Goal: Transaction & Acquisition: Purchase product/service

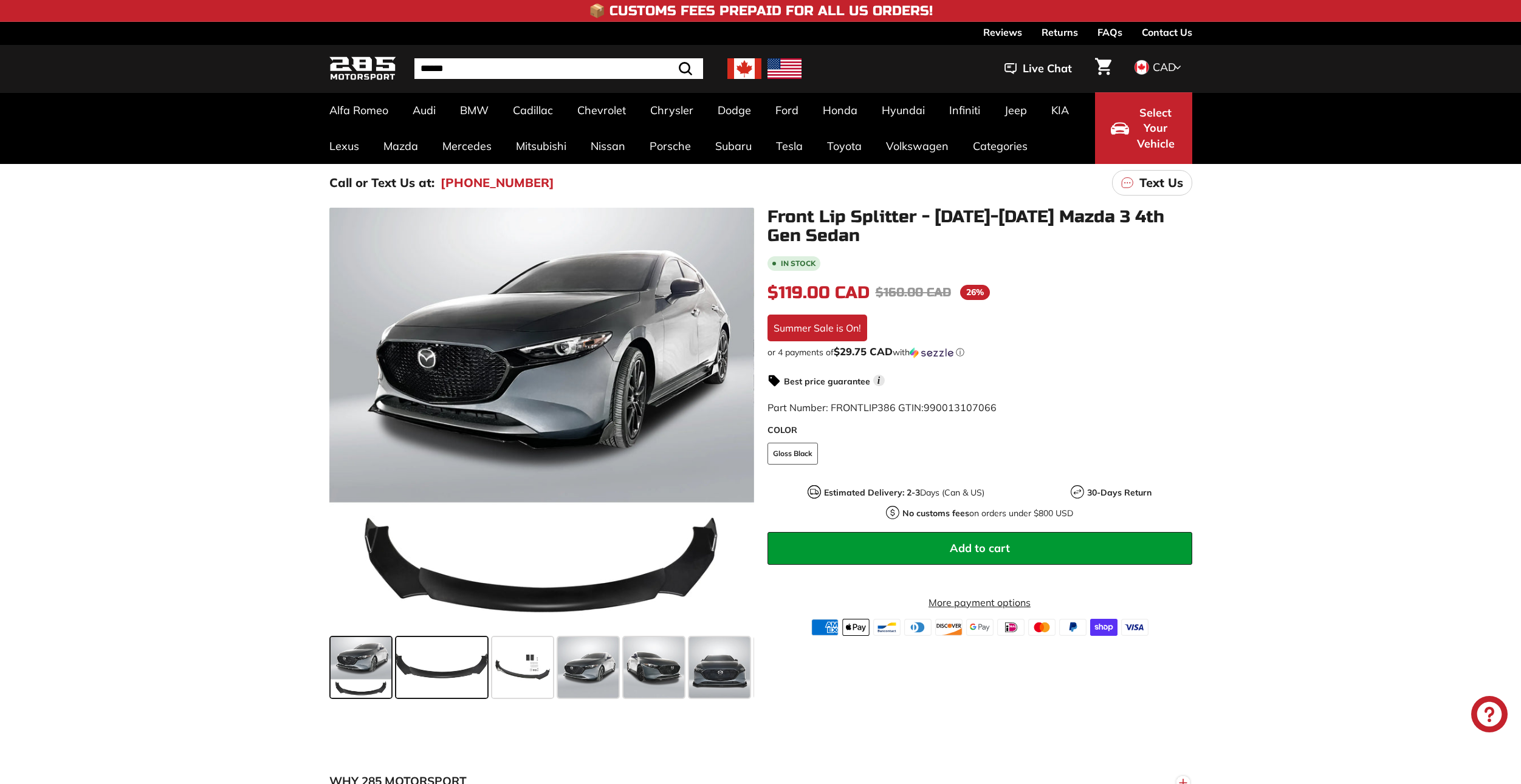
click at [464, 659] on span at bounding box center [441, 668] width 91 height 61
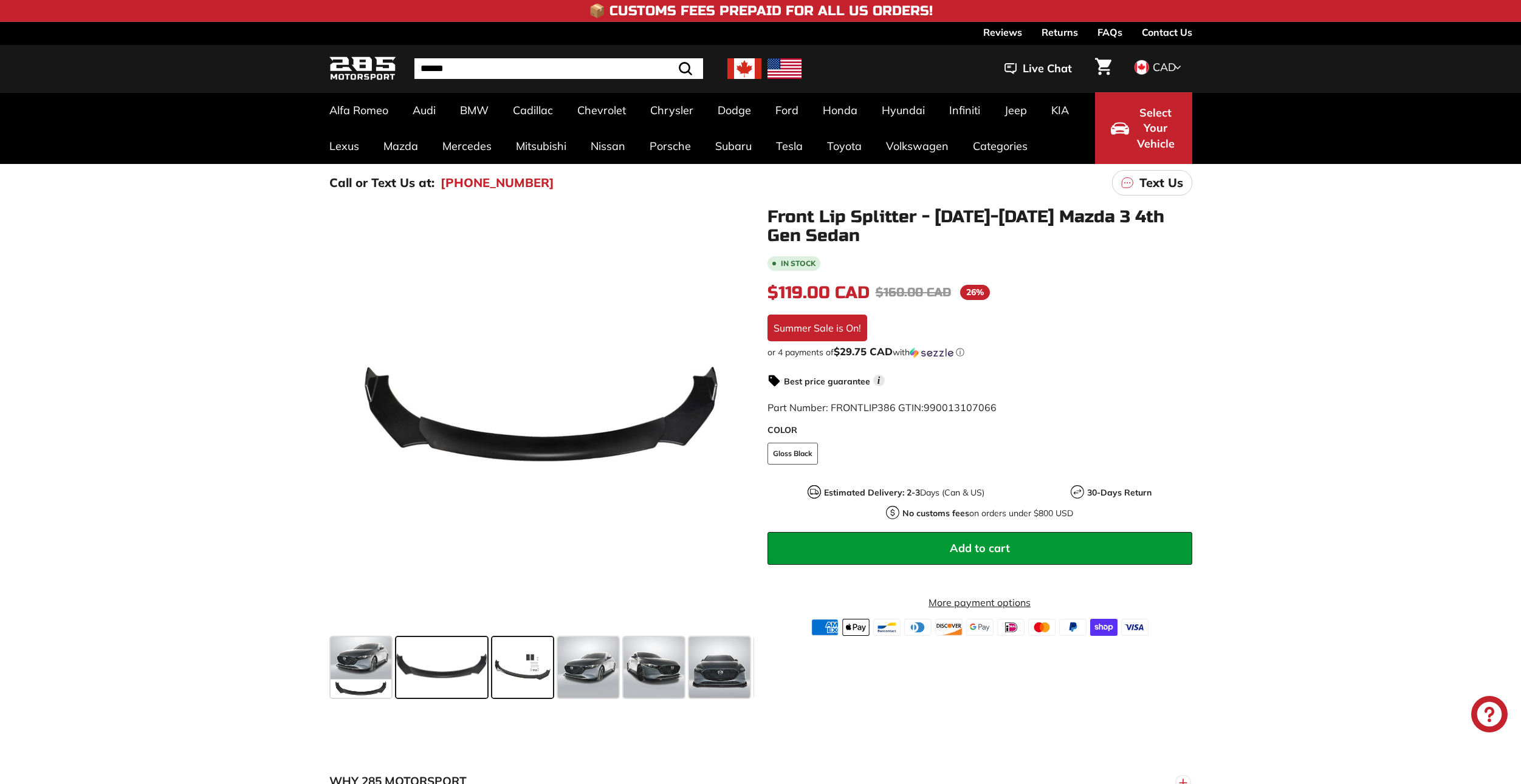
click at [525, 661] on span at bounding box center [523, 668] width 61 height 61
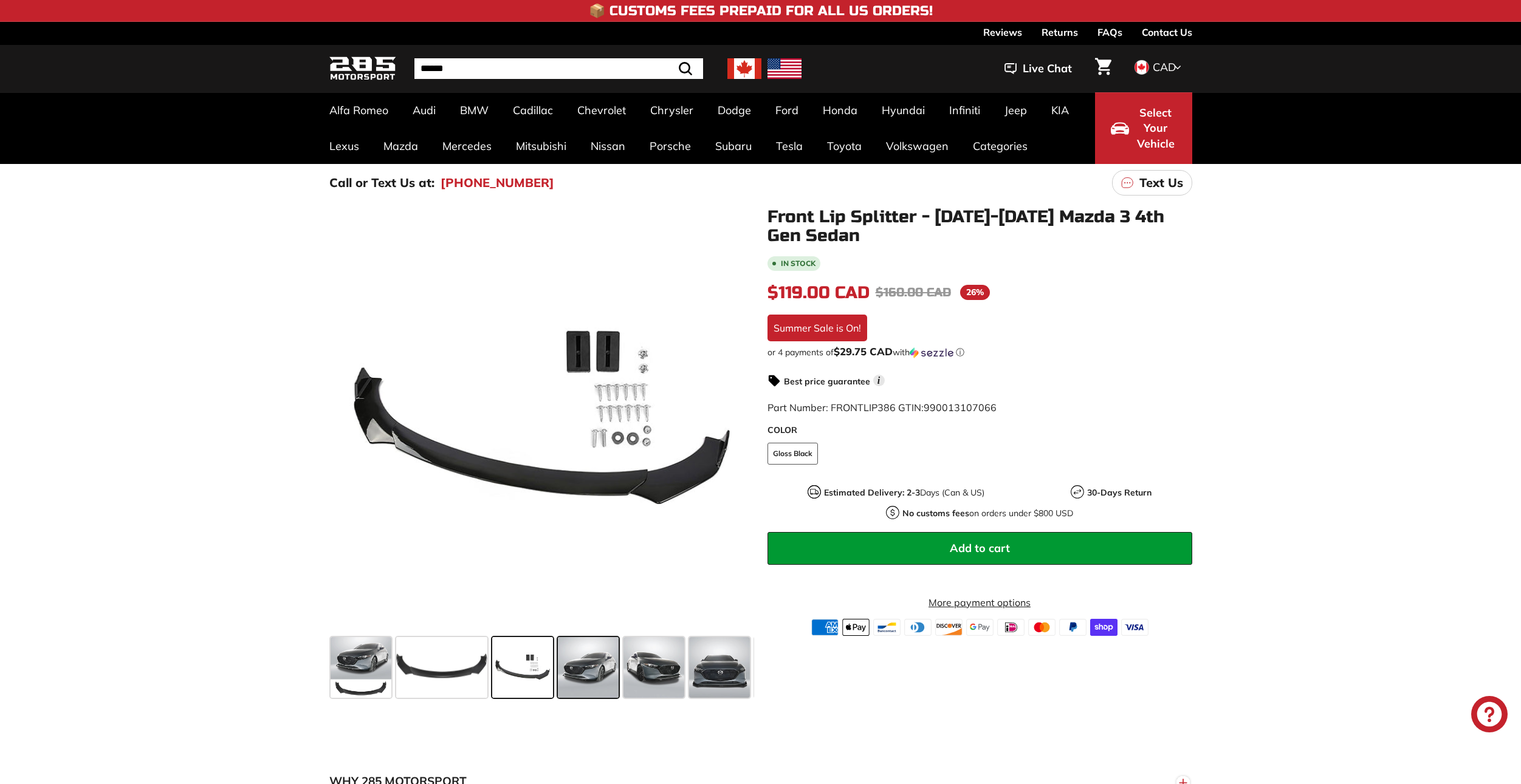
click at [594, 672] on span at bounding box center [588, 668] width 61 height 61
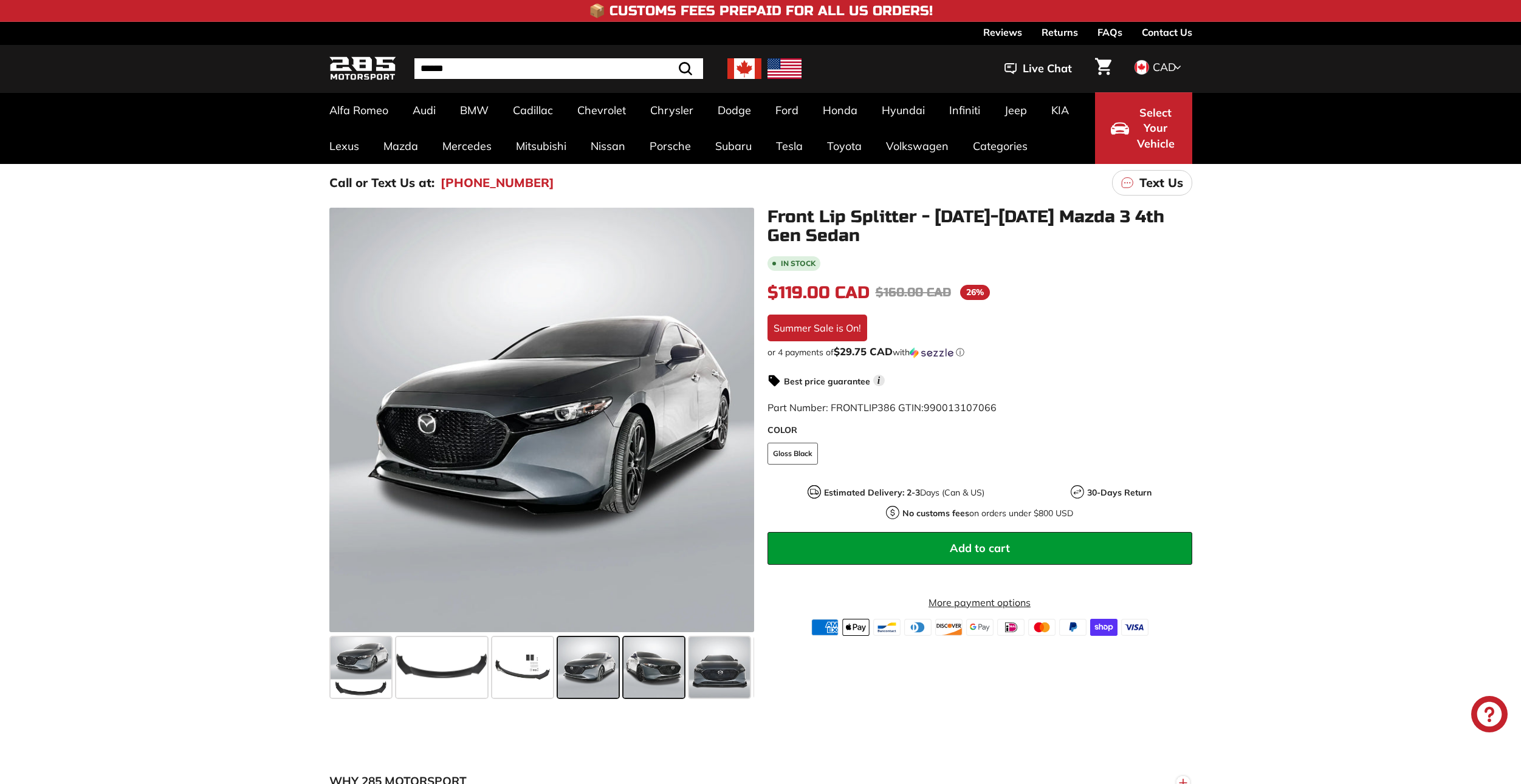
click at [668, 674] on span at bounding box center [654, 668] width 61 height 61
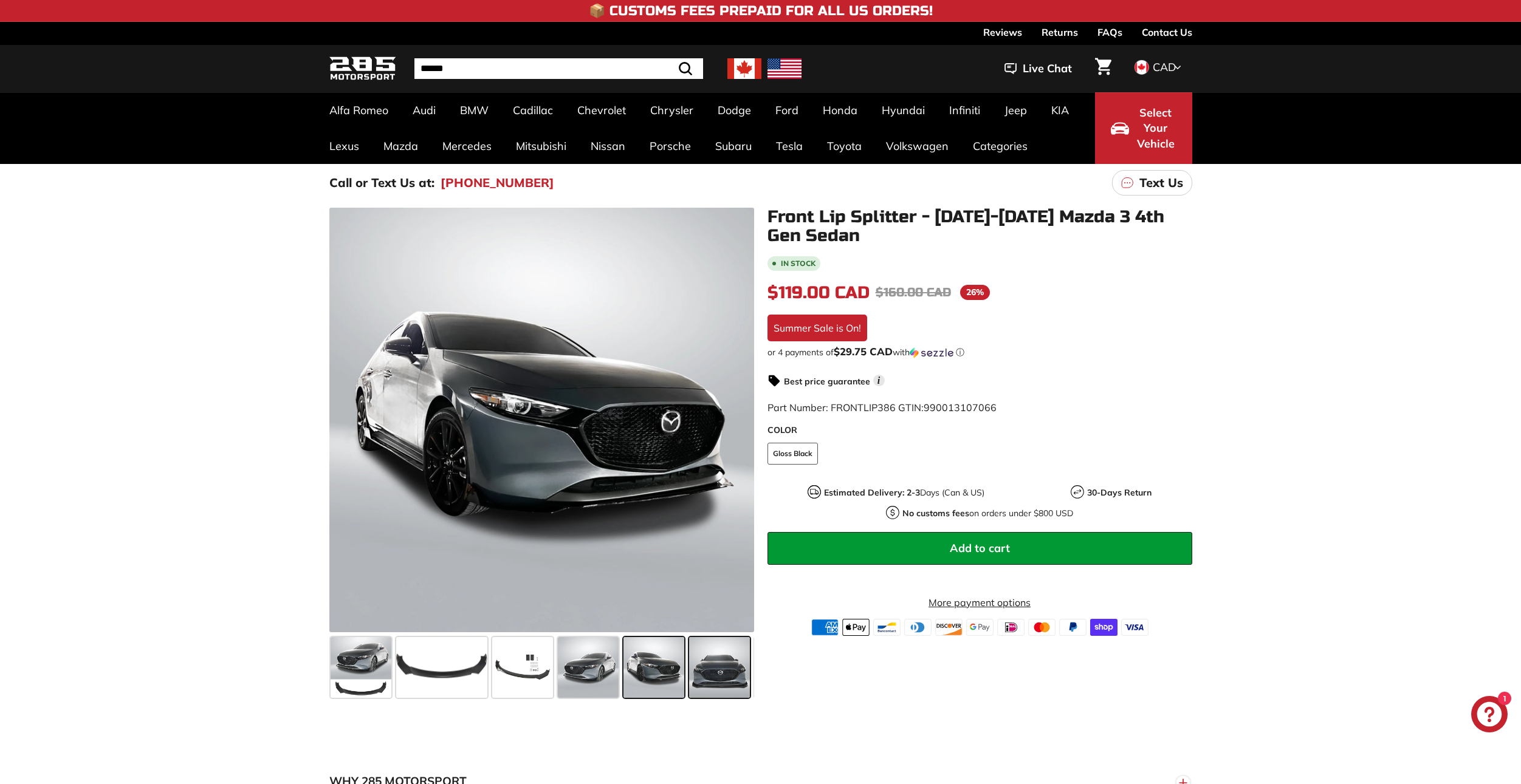
click at [723, 671] on span at bounding box center [719, 668] width 61 height 61
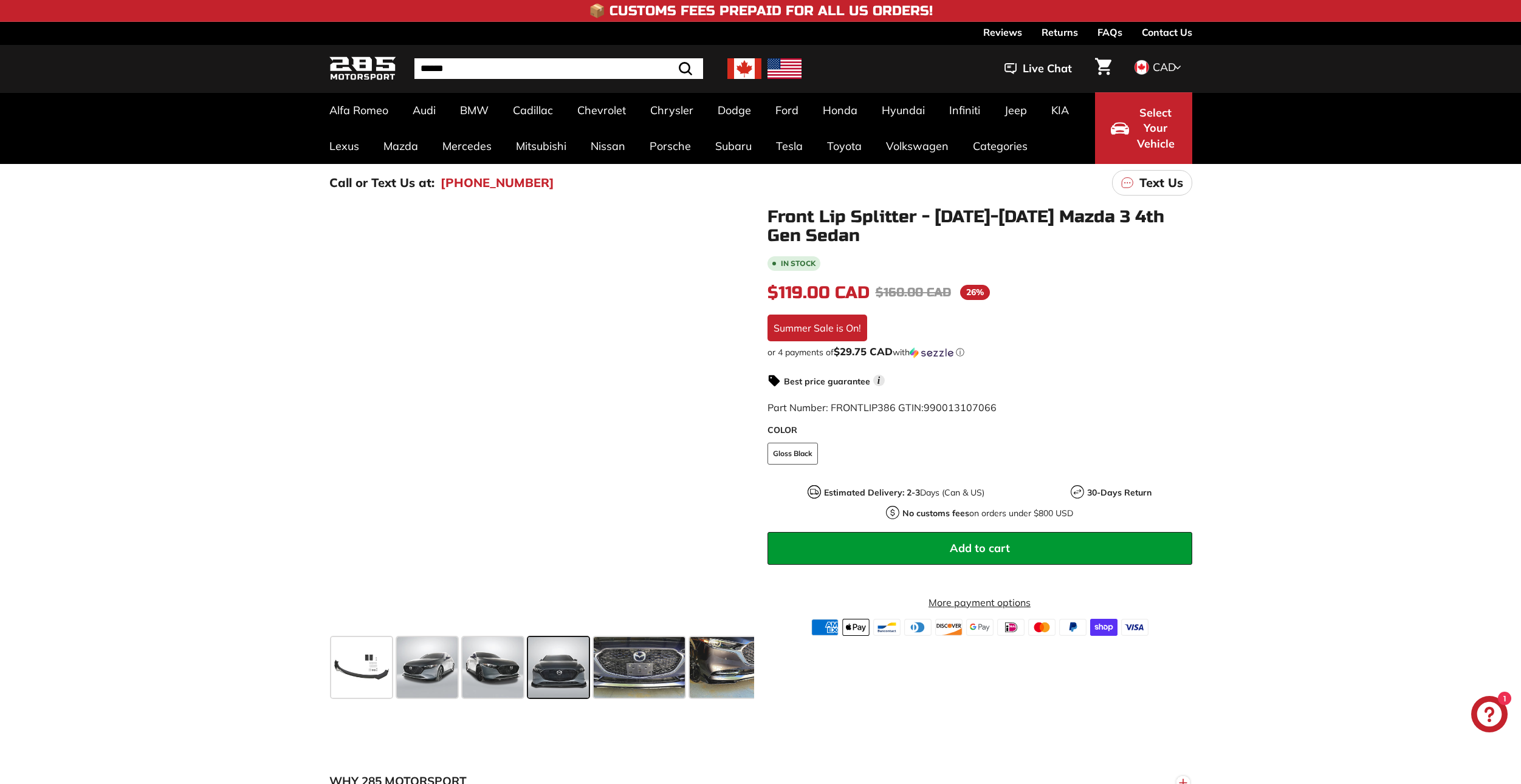
scroll to position [0, 178]
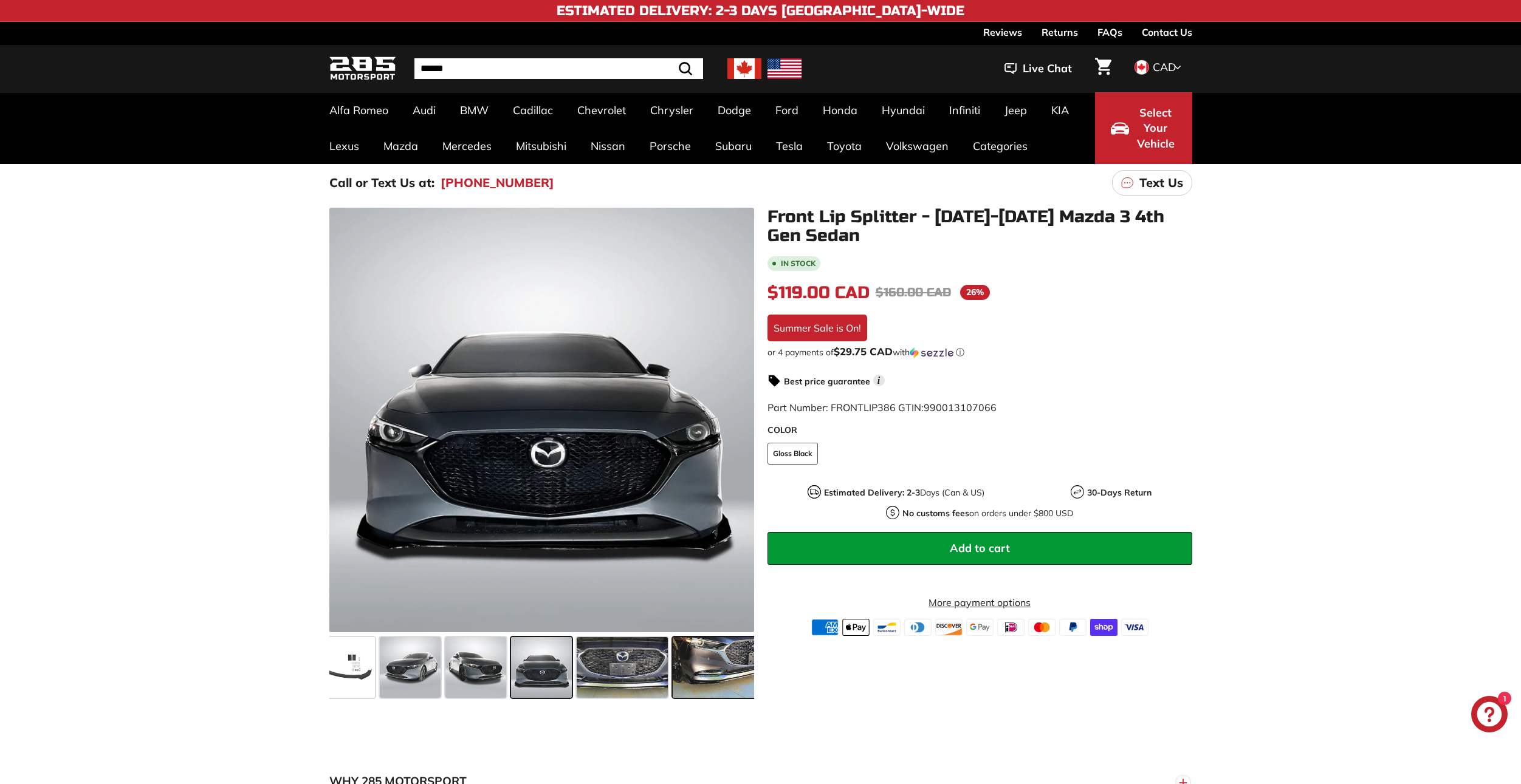
click at [712, 666] on span at bounding box center [717, 668] width 91 height 61
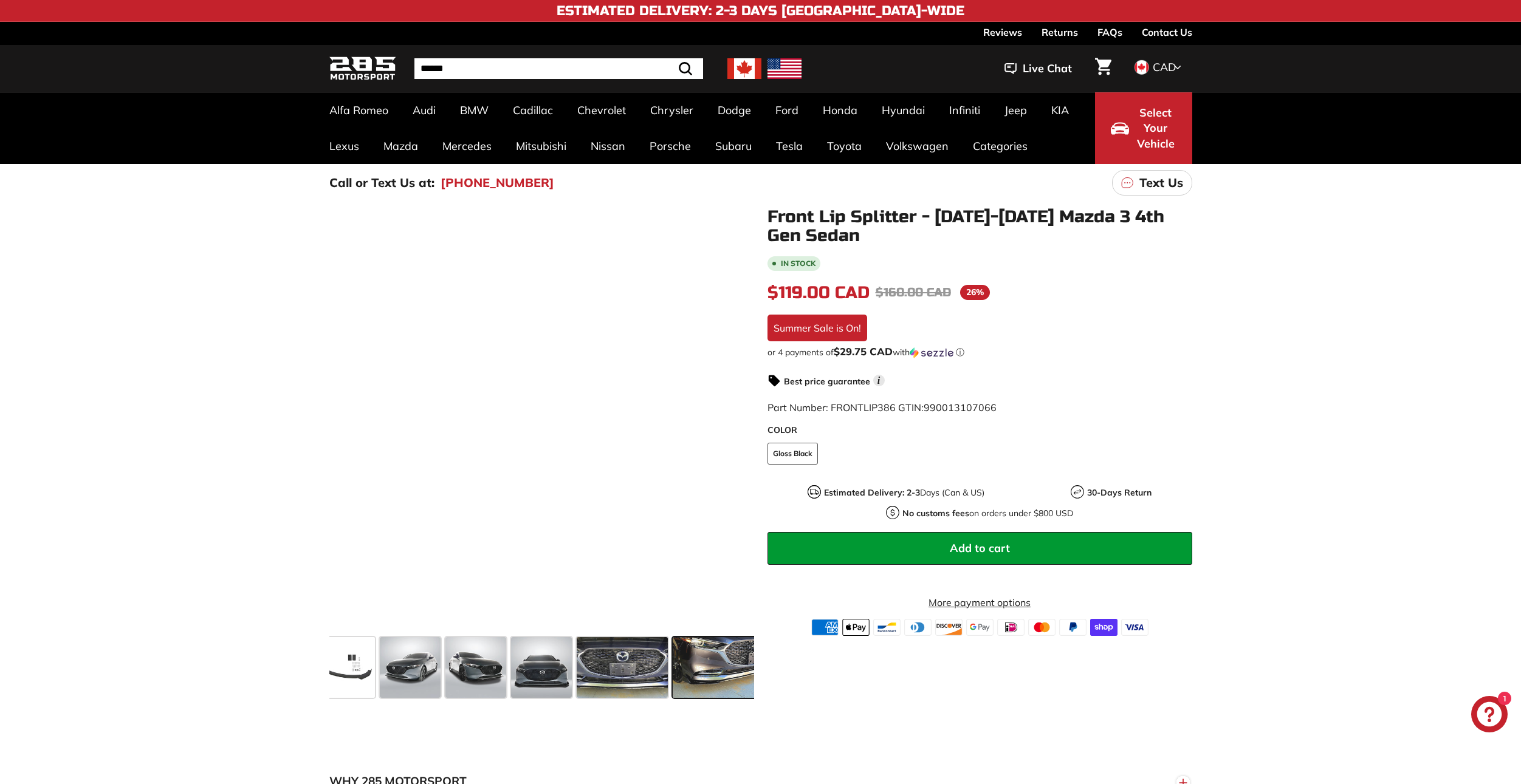
scroll to position [0, 297]
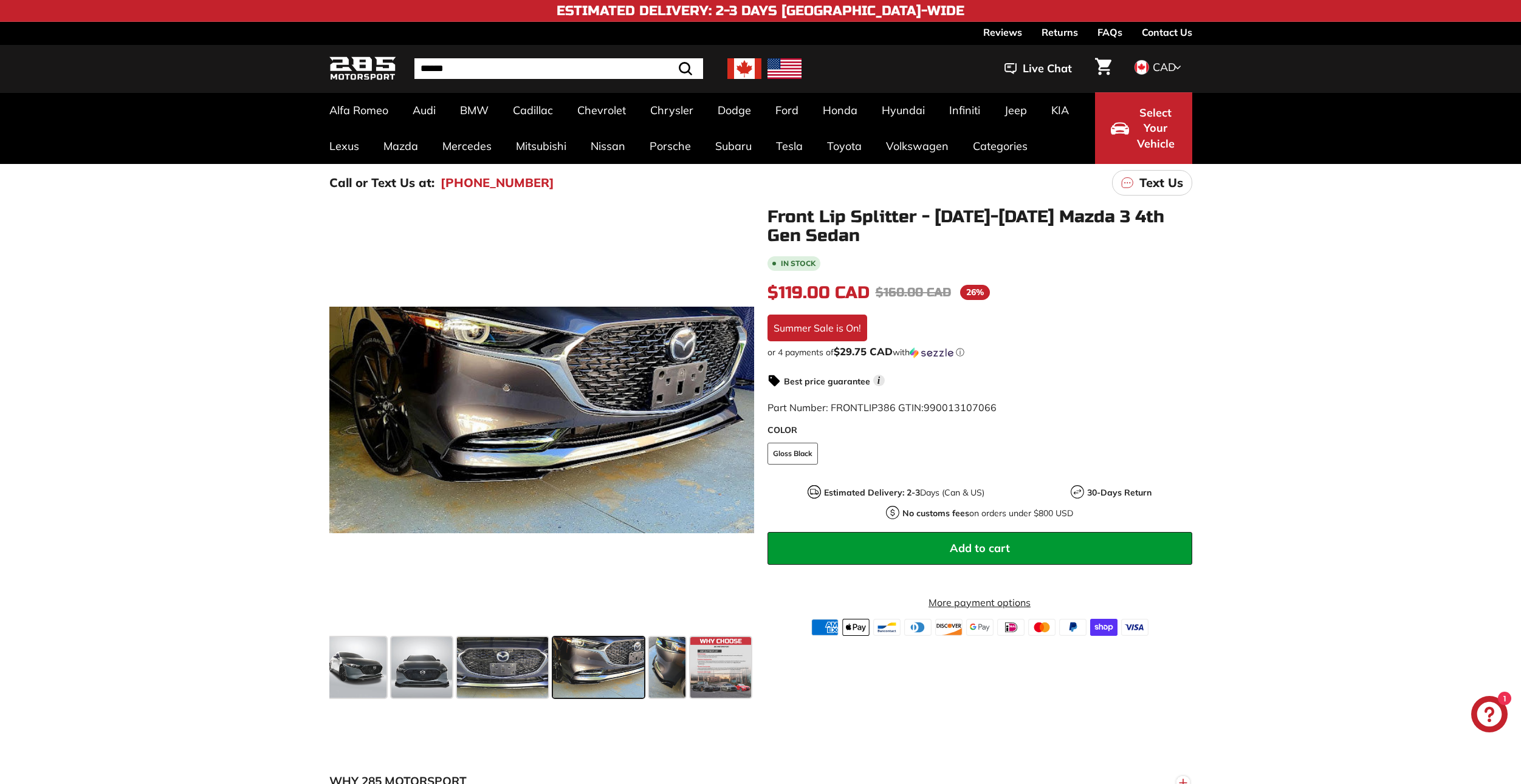
click at [712, 666] on span at bounding box center [721, 668] width 61 height 61
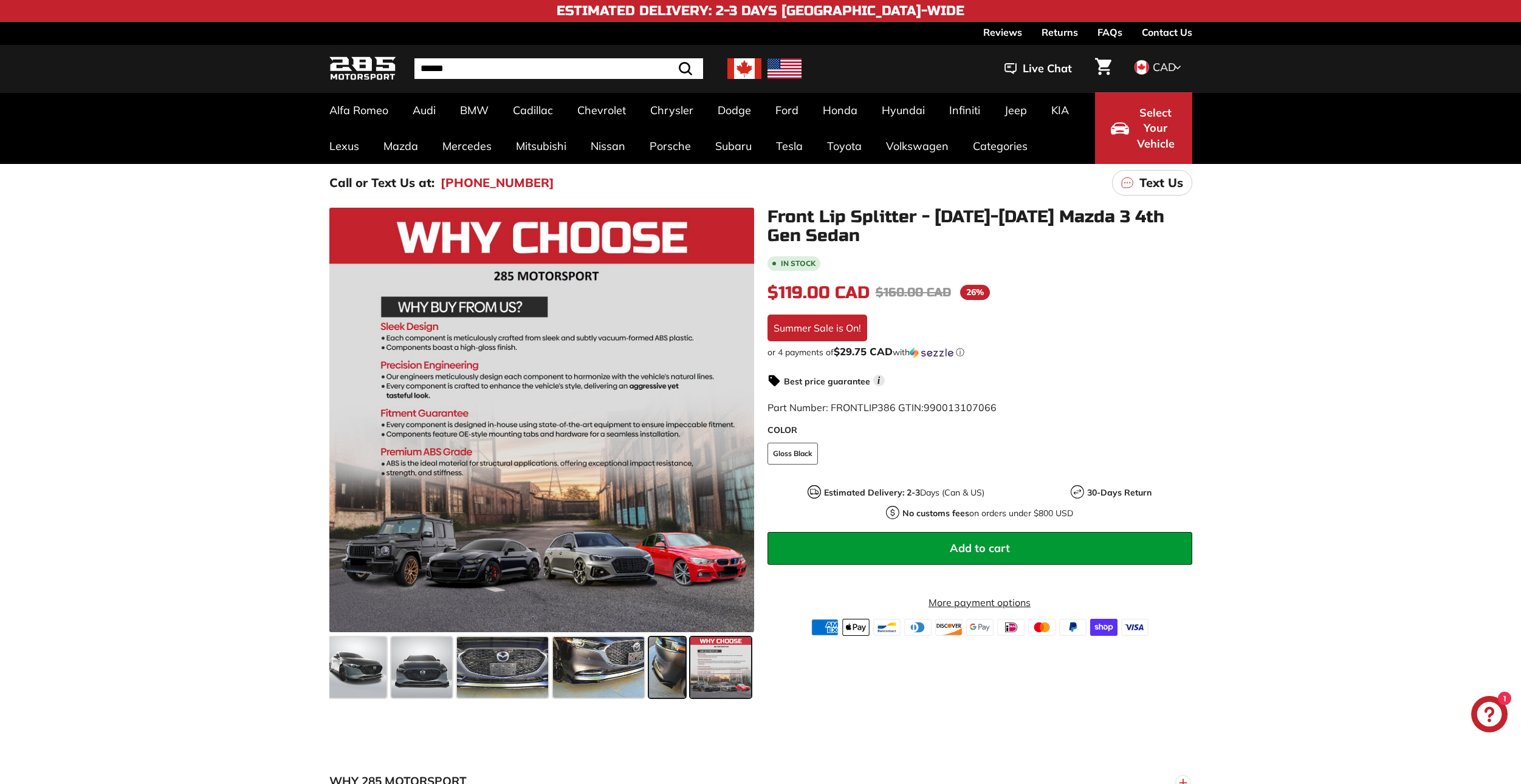
click at [661, 661] on span at bounding box center [667, 668] width 37 height 61
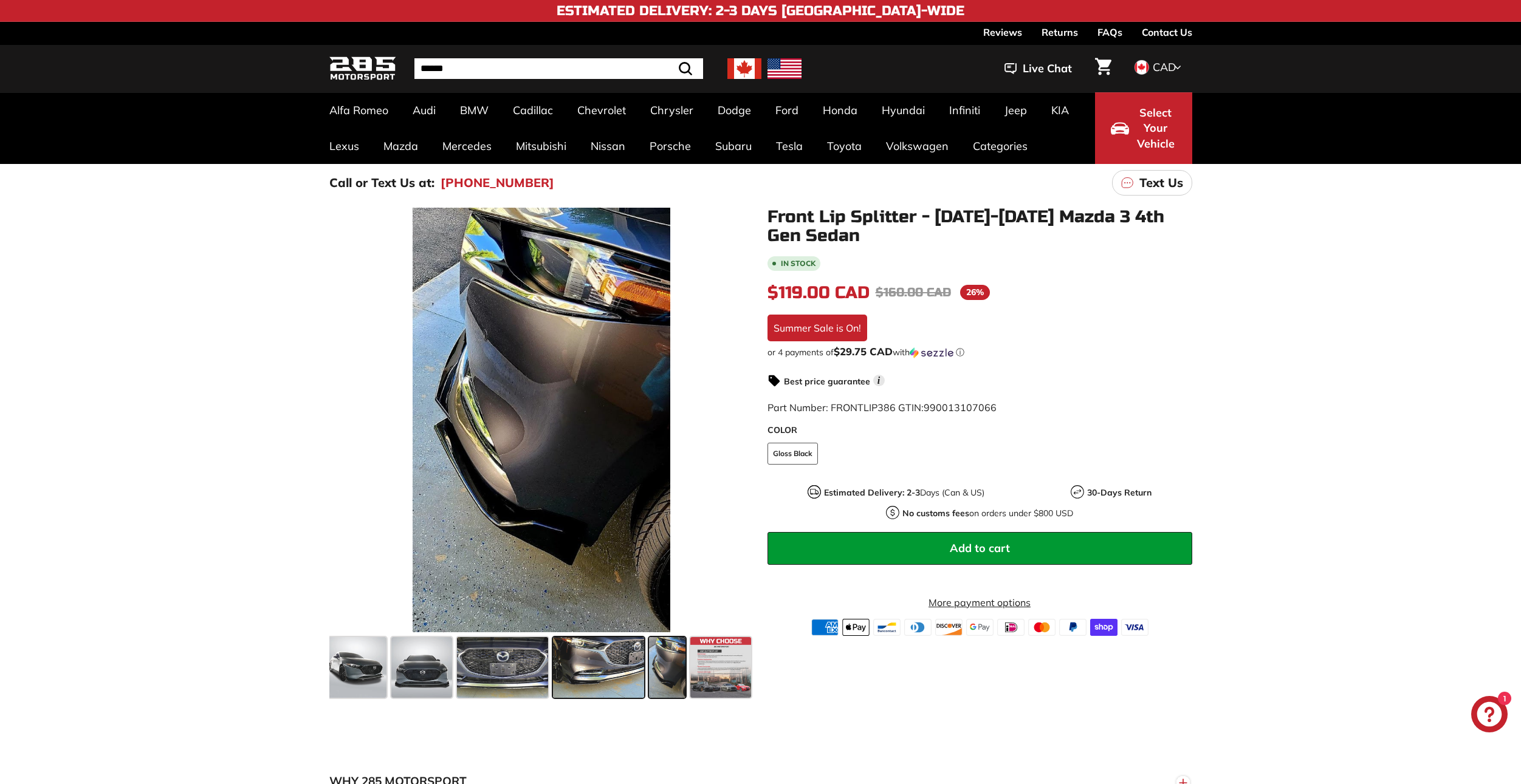
click at [623, 664] on span at bounding box center [598, 668] width 91 height 61
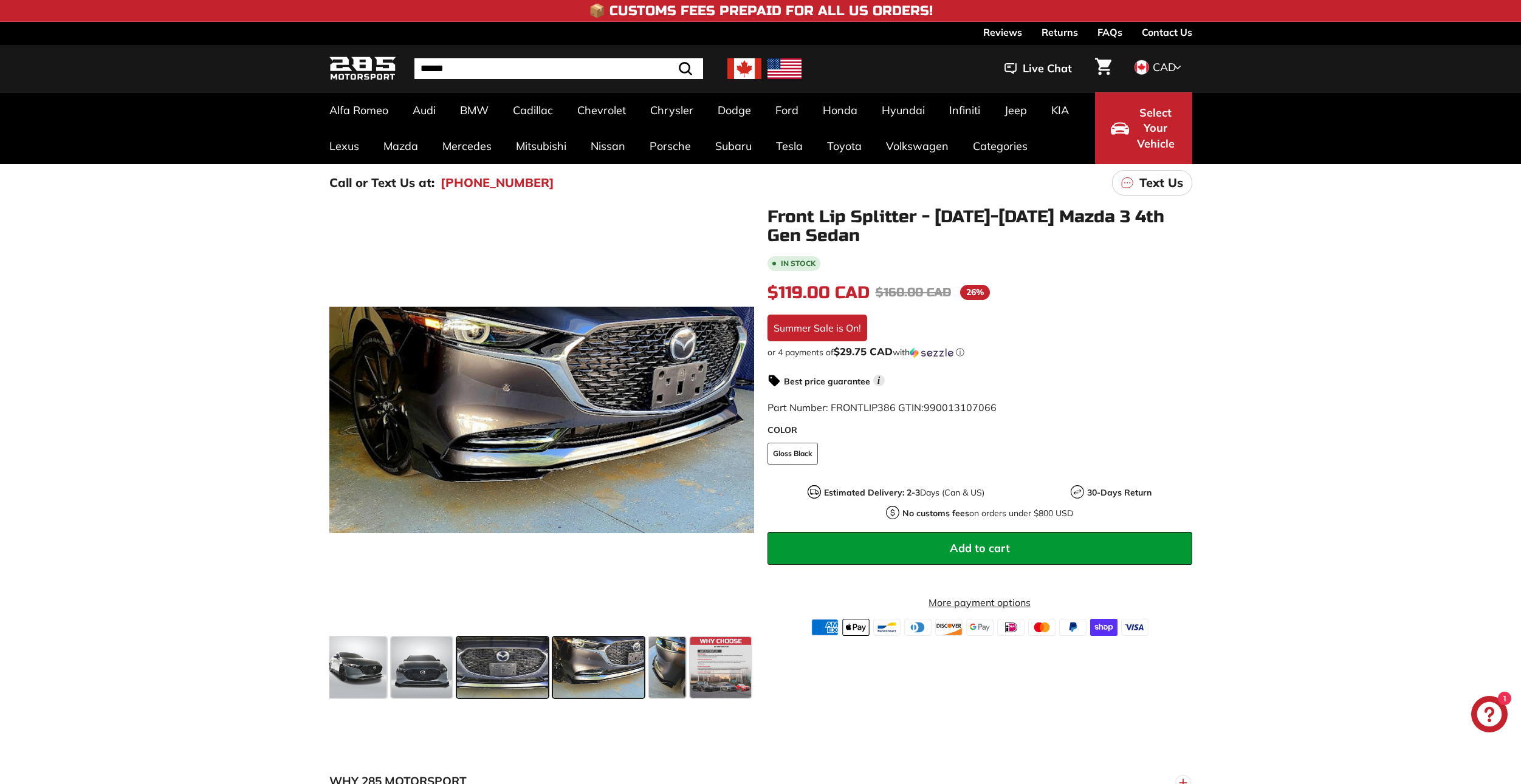
click at [537, 666] on span at bounding box center [502, 668] width 91 height 61
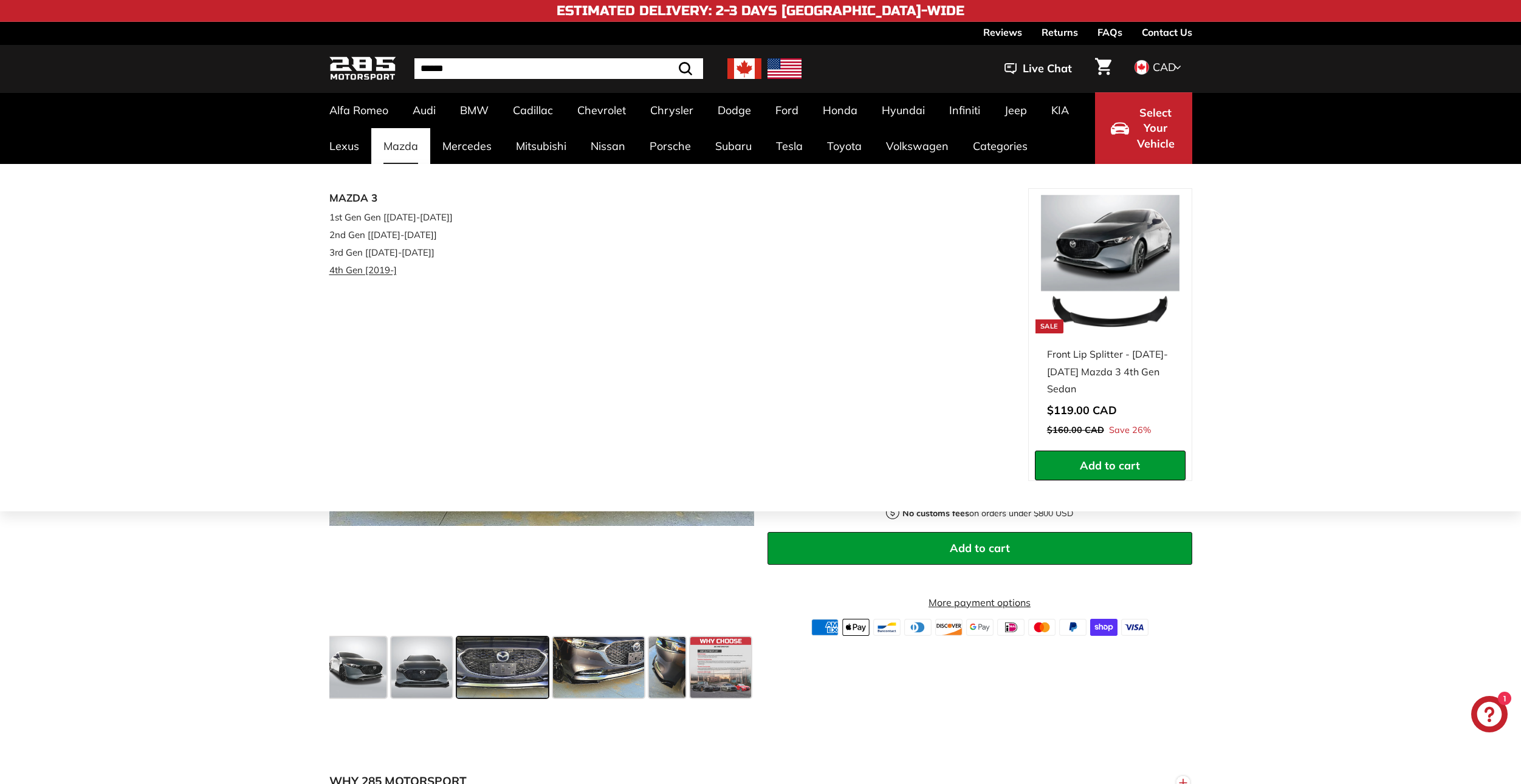
click at [386, 269] on link "4th Gen [2019-]" at bounding box center [401, 269] width 143 height 17
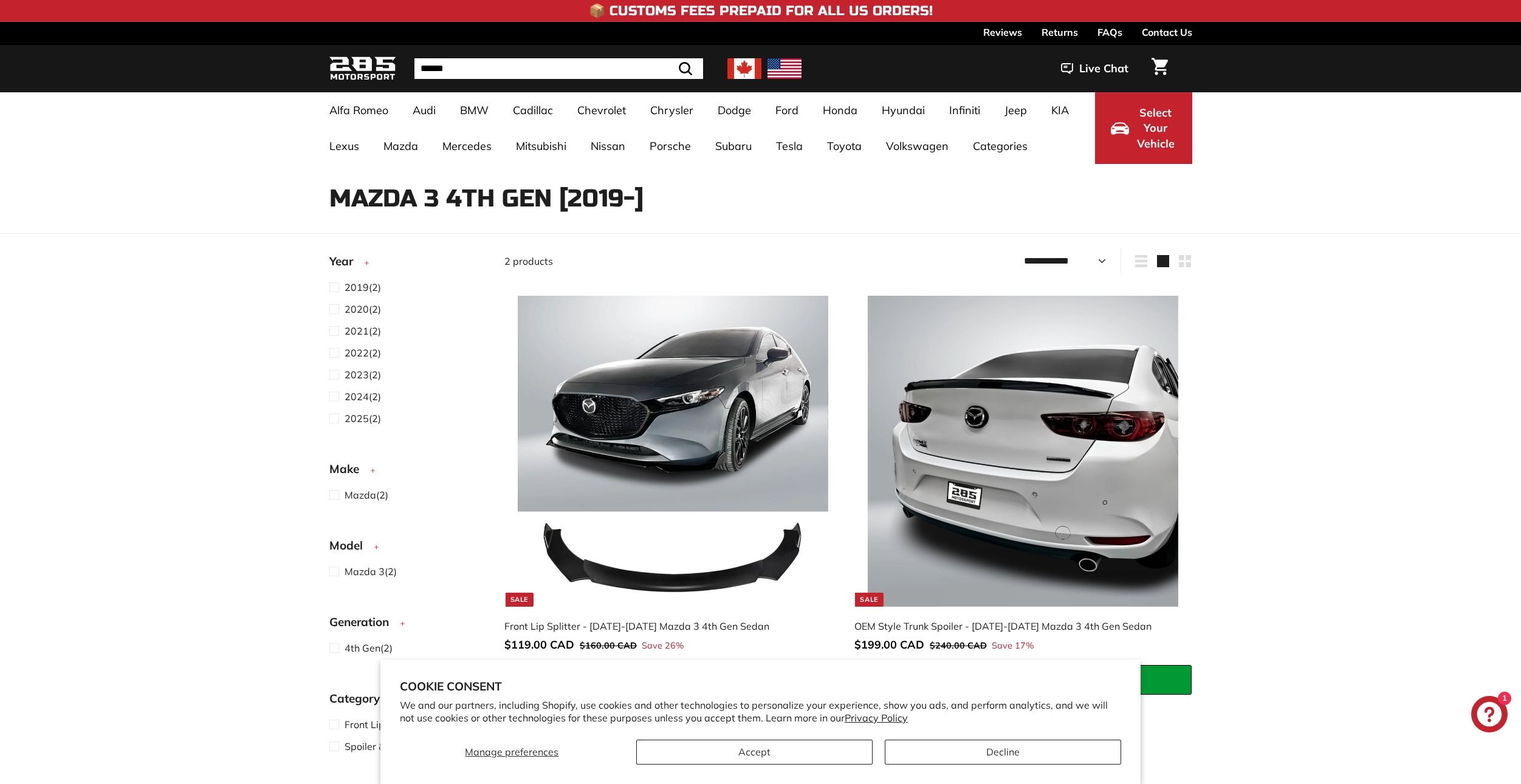
select select "**********"
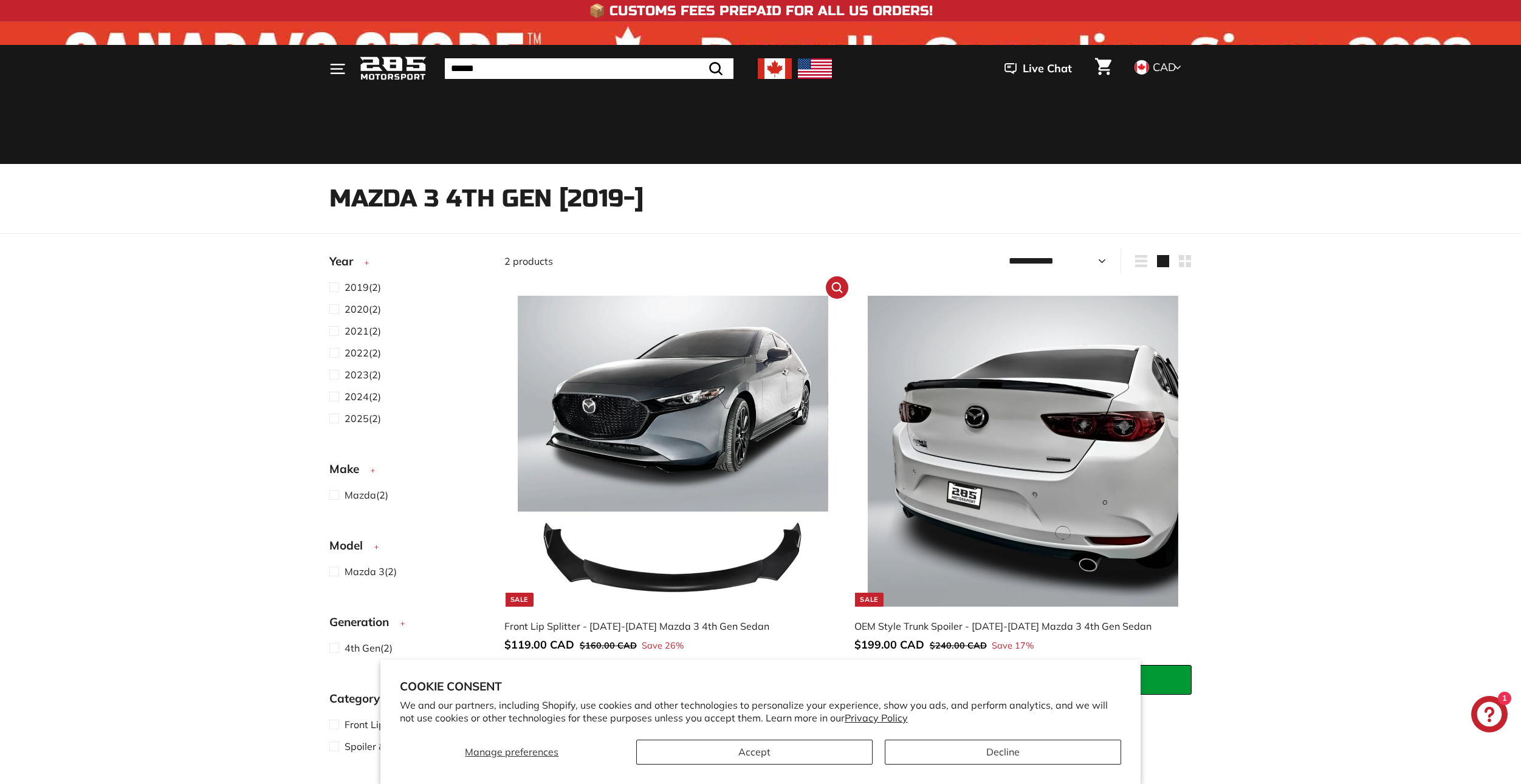
scroll to position [303, 0]
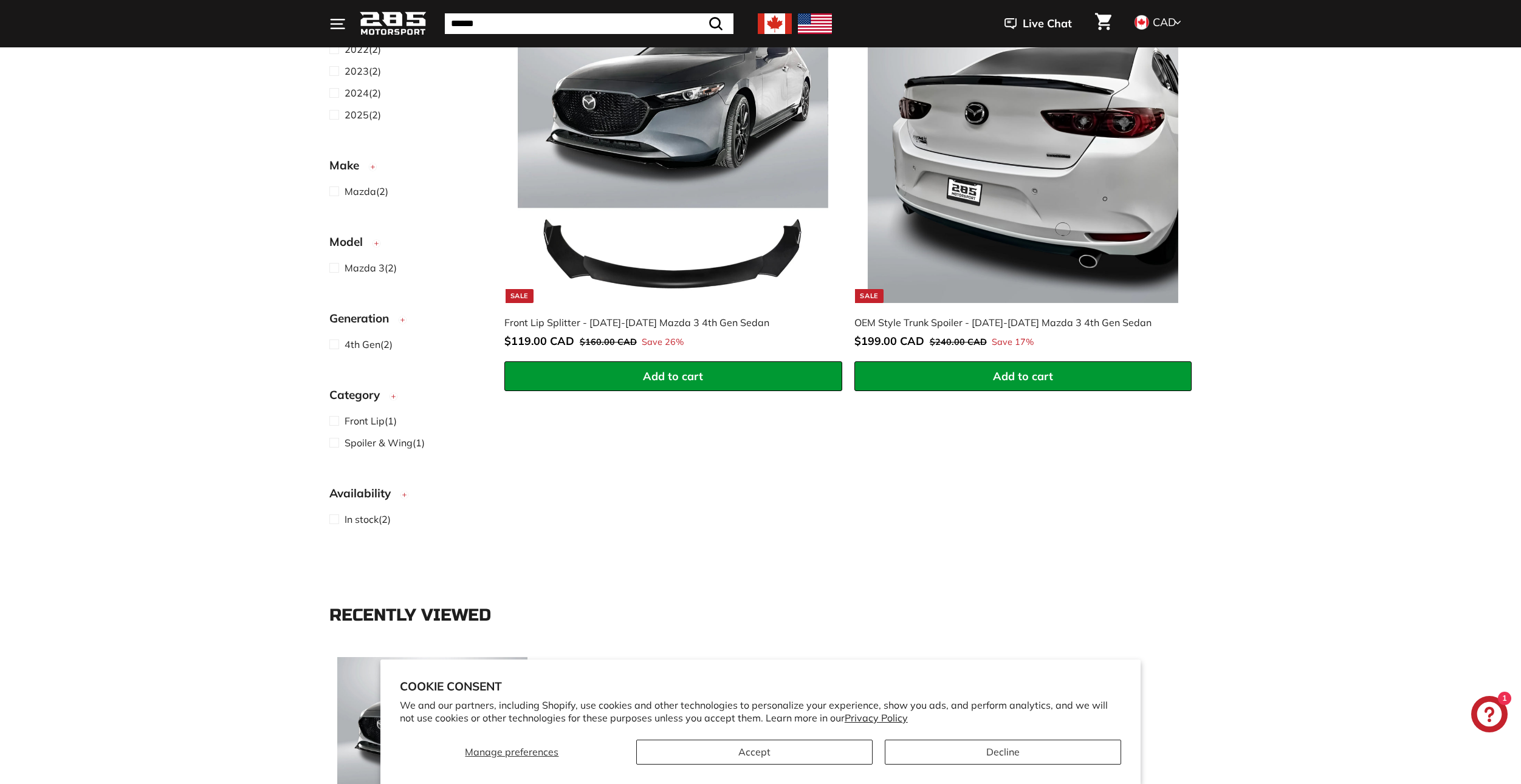
click at [1104, 243] on img at bounding box center [1023, 147] width 310 height 310
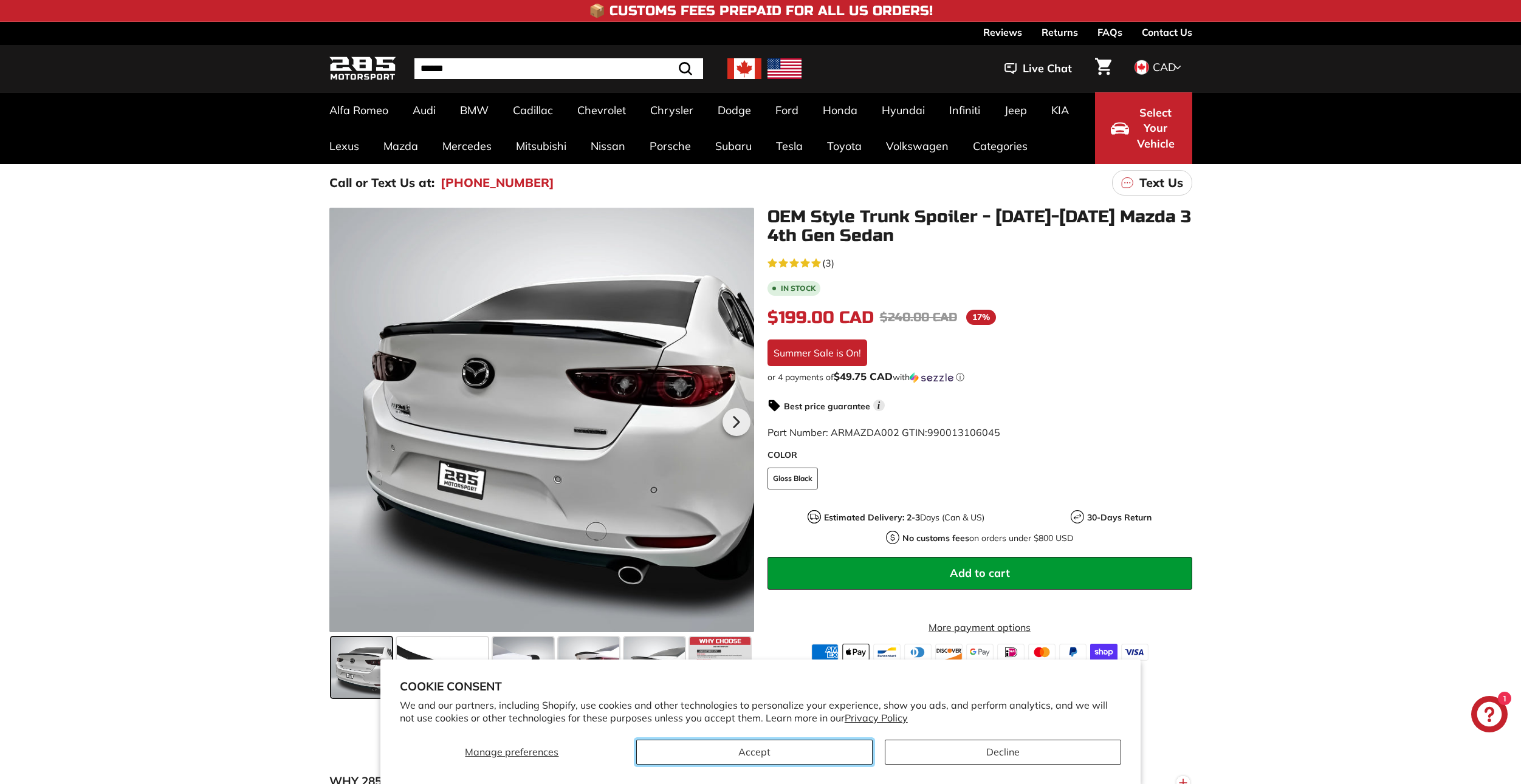
click at [826, 755] on button "Accept" at bounding box center [754, 752] width 237 height 25
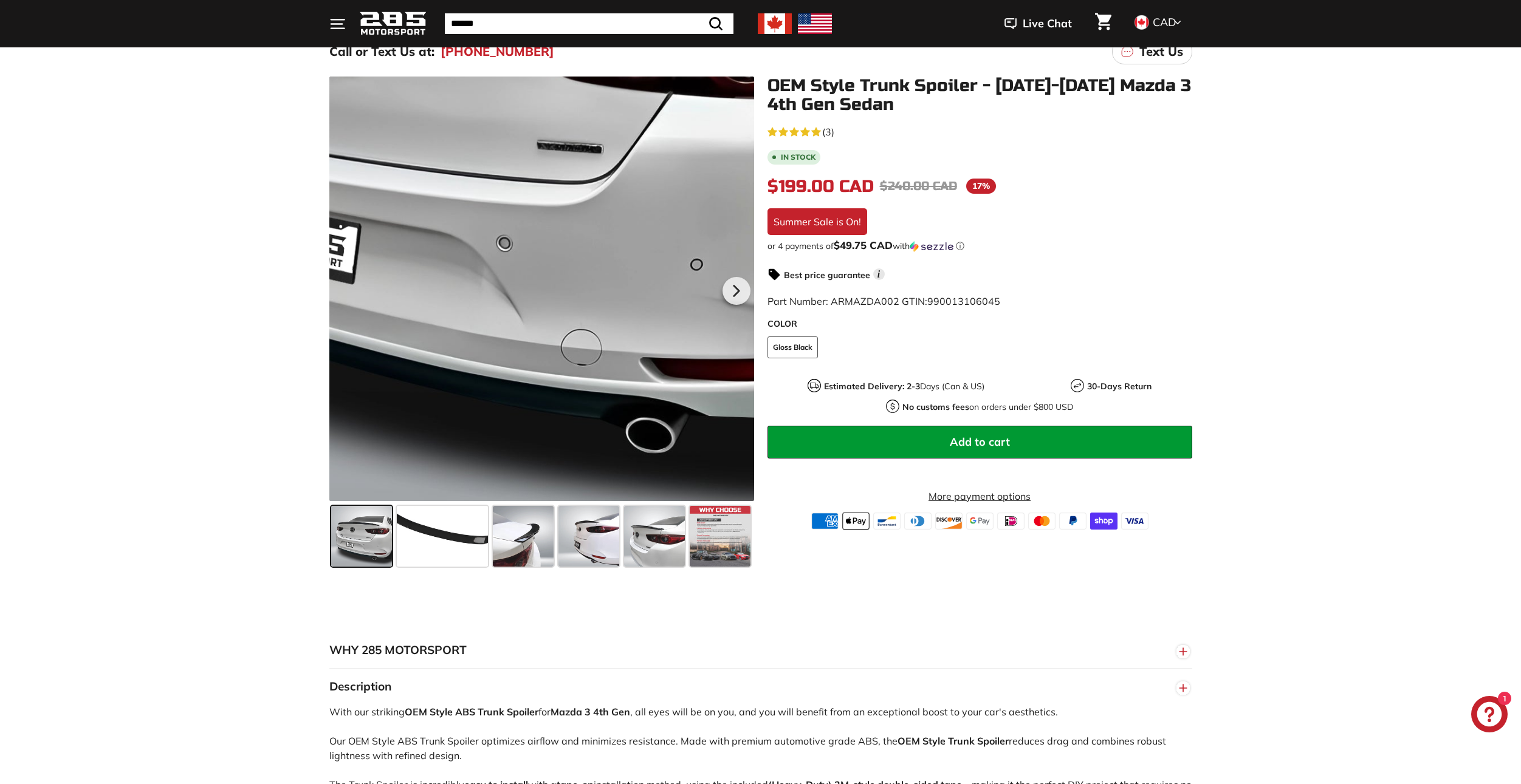
scroll to position [303, 0]
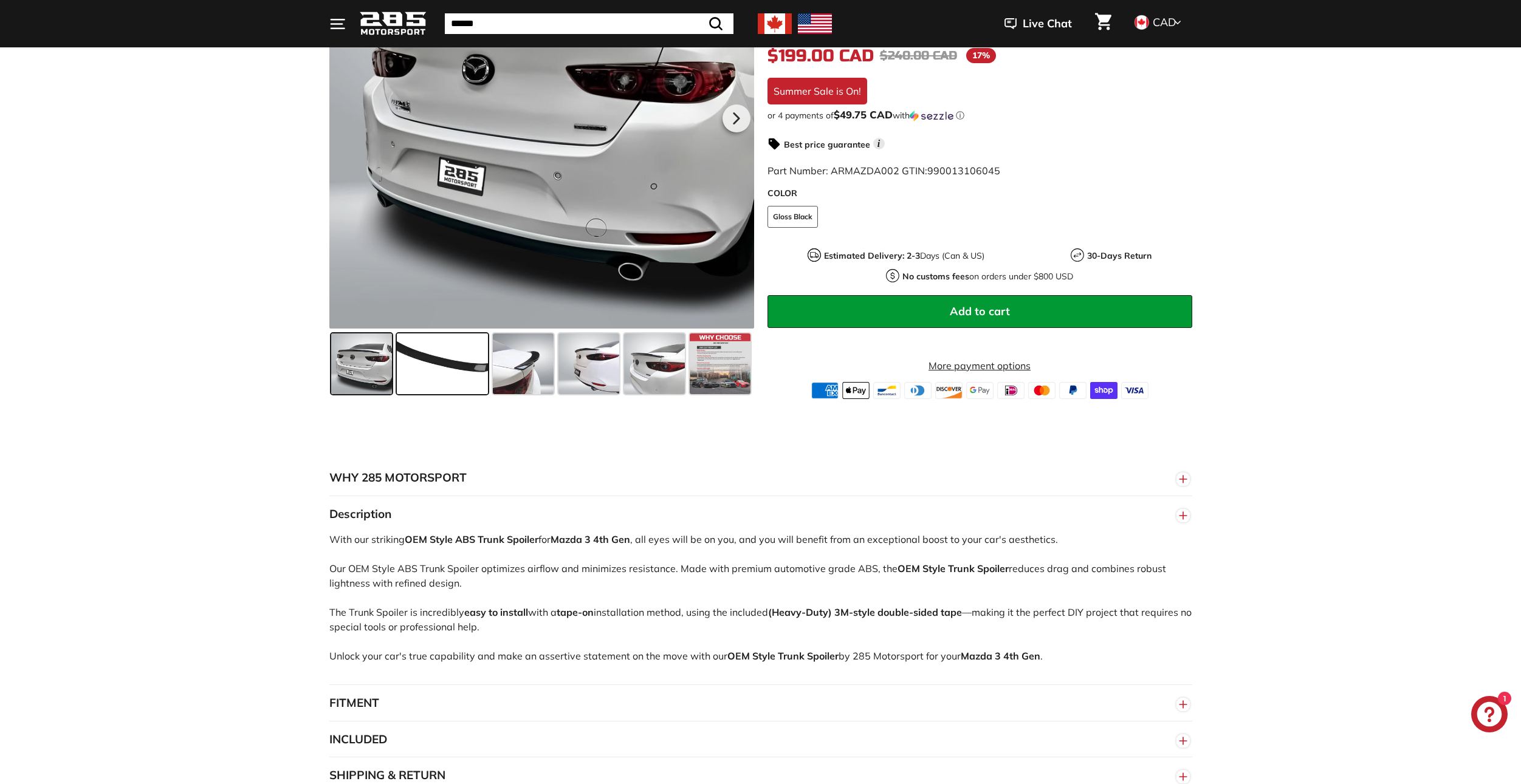
click at [453, 387] on span at bounding box center [442, 364] width 91 height 61
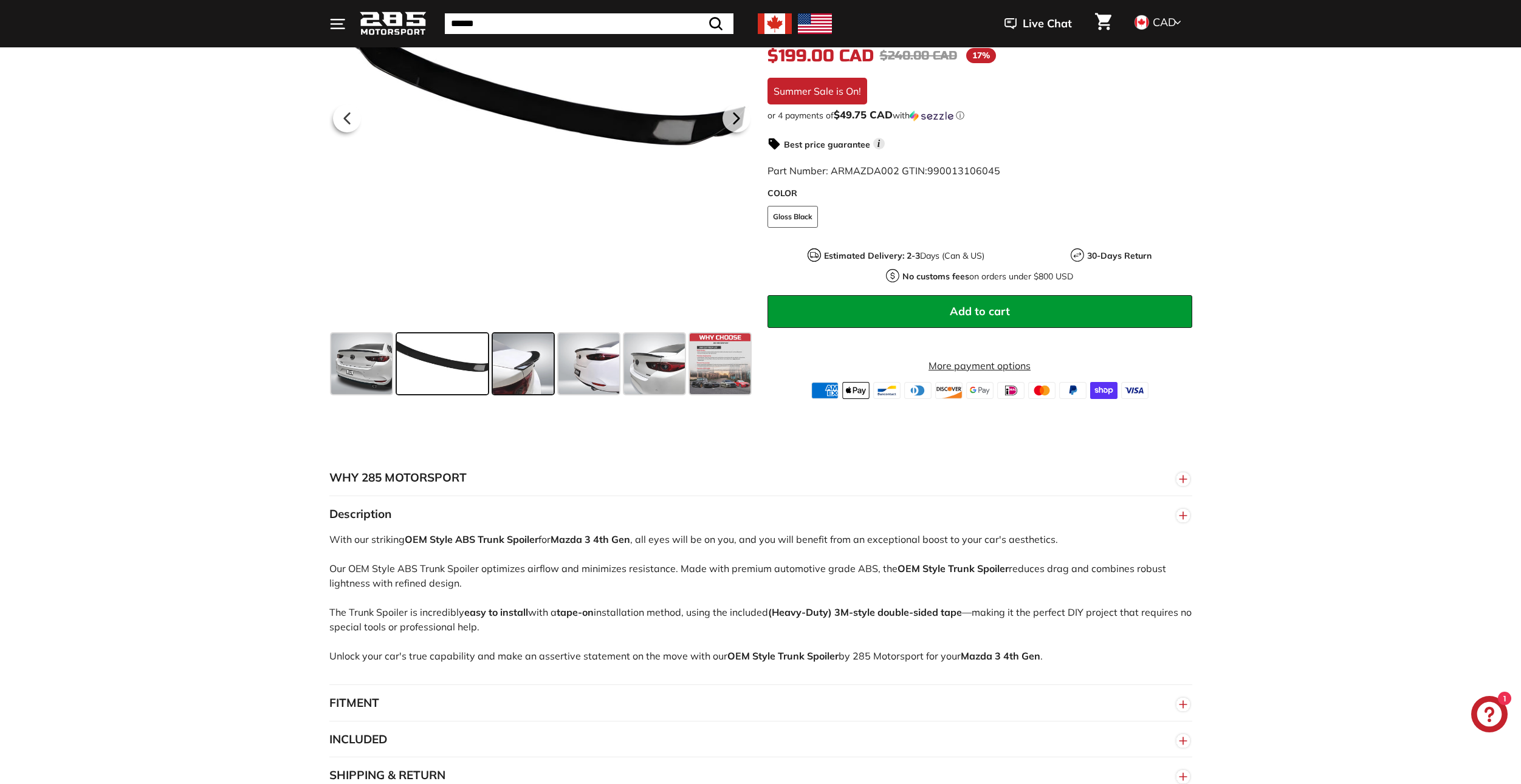
click at [540, 374] on span at bounding box center [524, 364] width 61 height 61
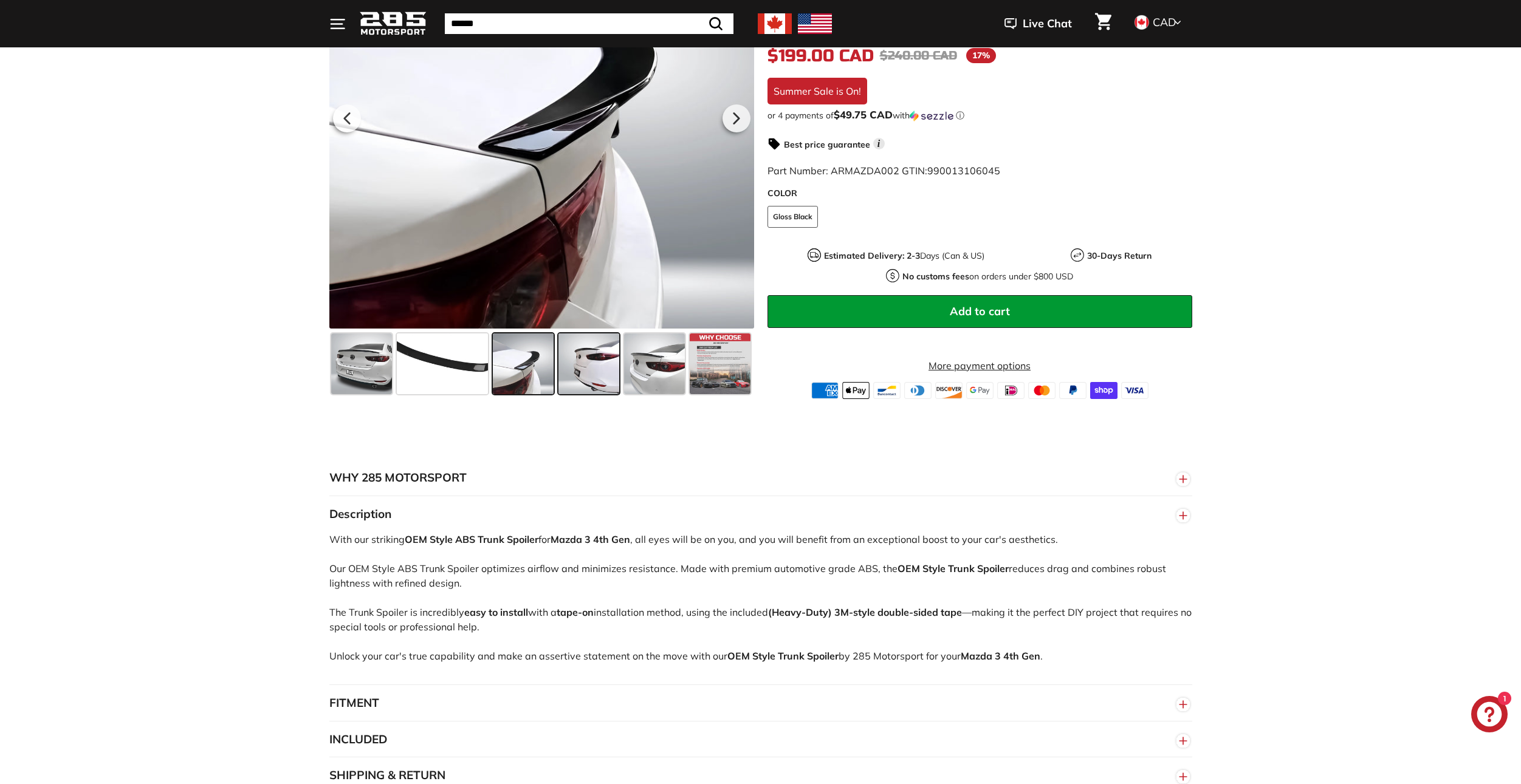
click at [579, 372] on span at bounding box center [589, 364] width 61 height 61
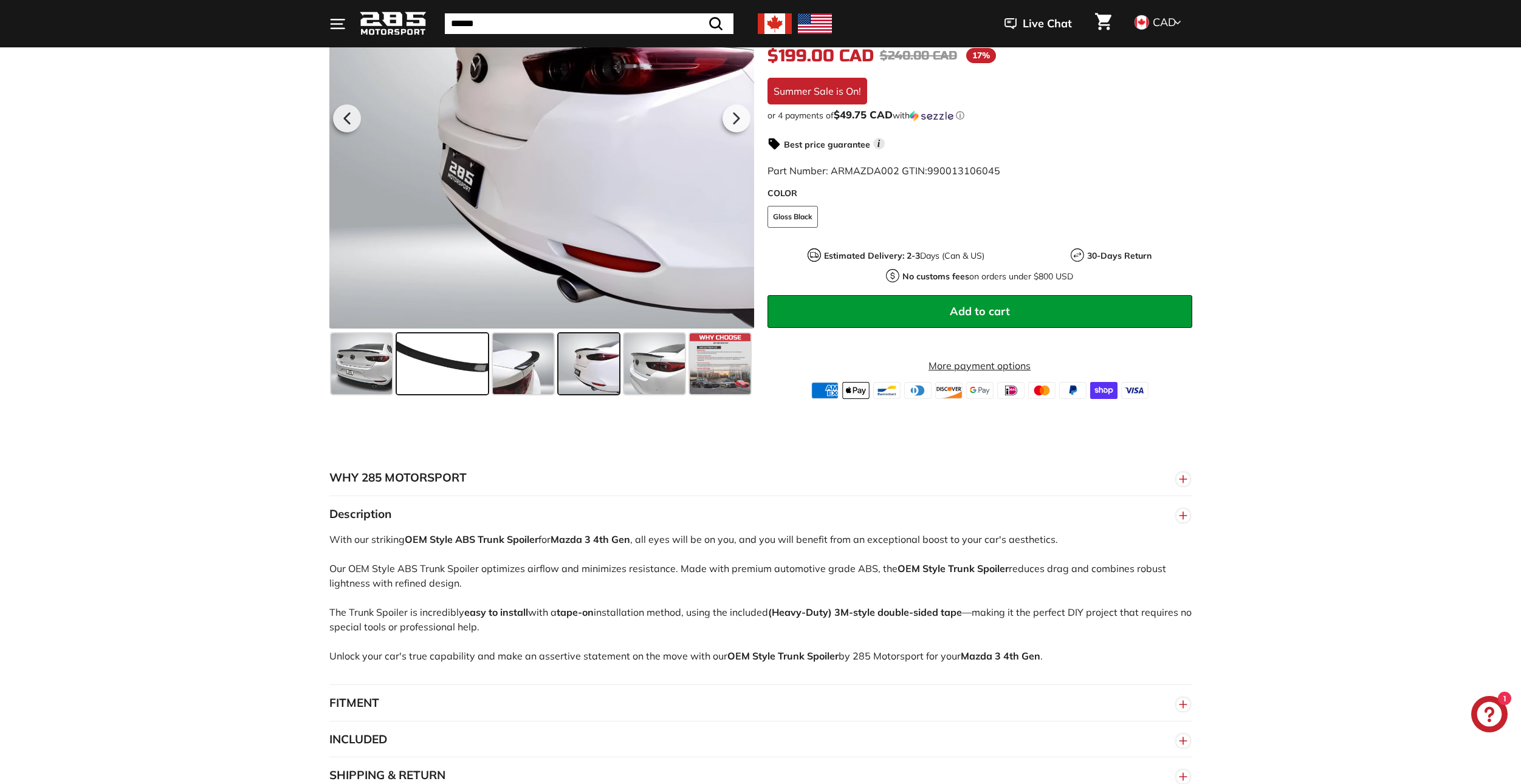
click at [459, 372] on span at bounding box center [442, 364] width 91 height 61
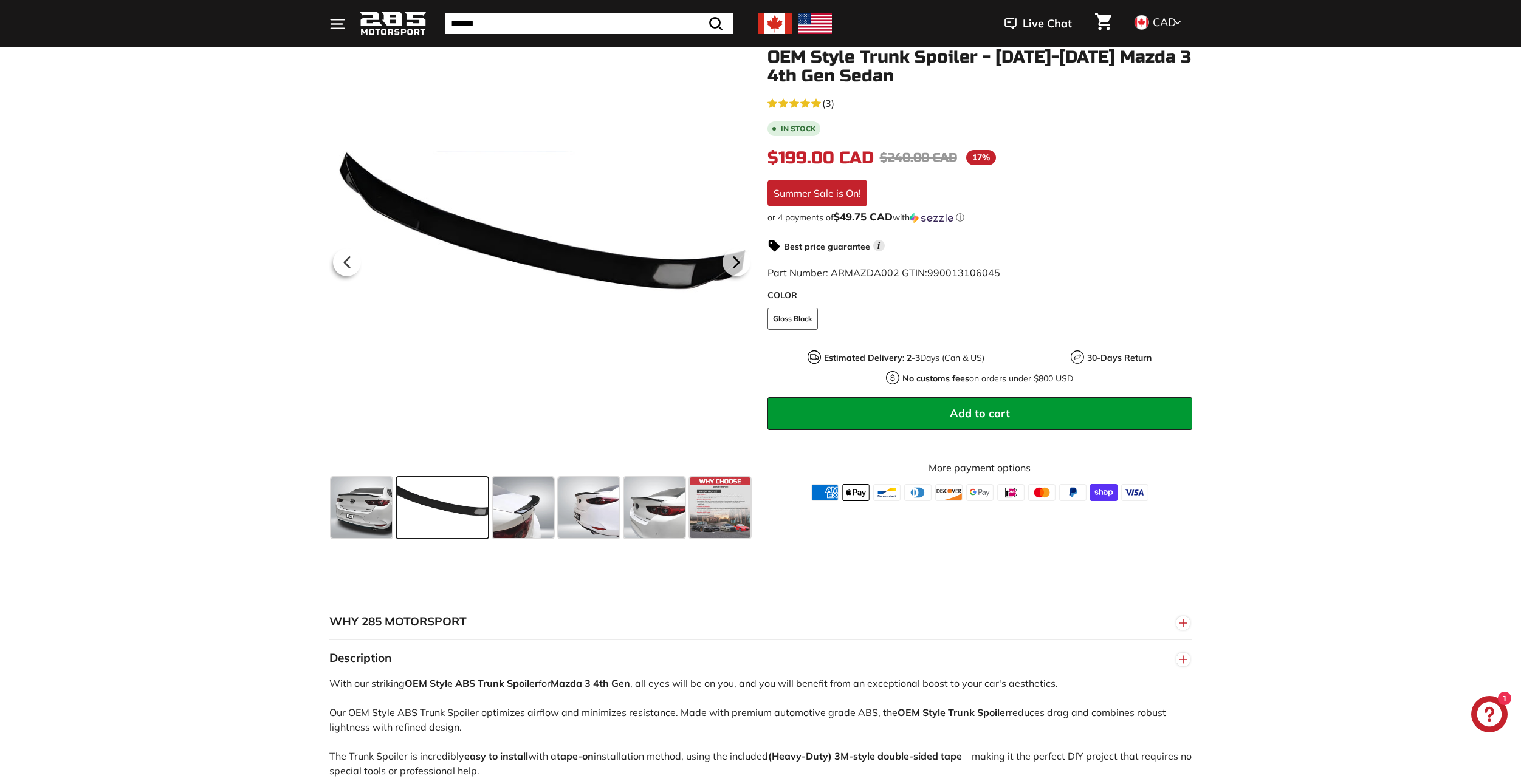
scroll to position [0, 0]
